Goal: Task Accomplishment & Management: Use online tool/utility

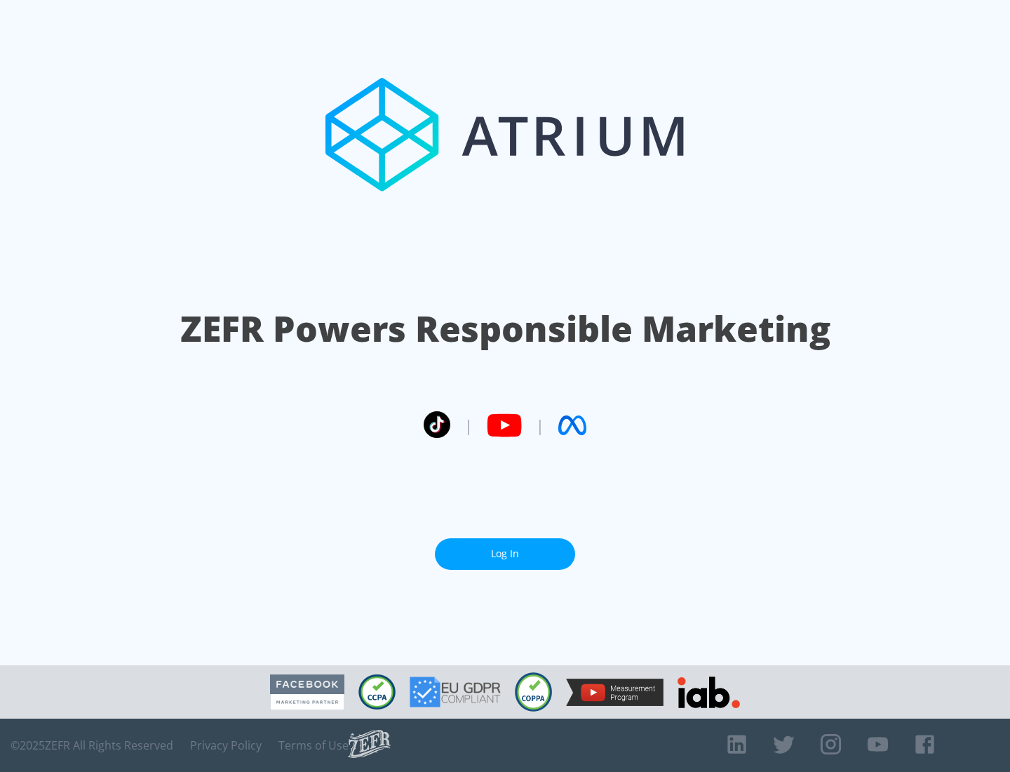
click at [505, 548] on link "Log In" at bounding box center [505, 554] width 140 height 32
